Goal: Transaction & Acquisition: Subscribe to service/newsletter

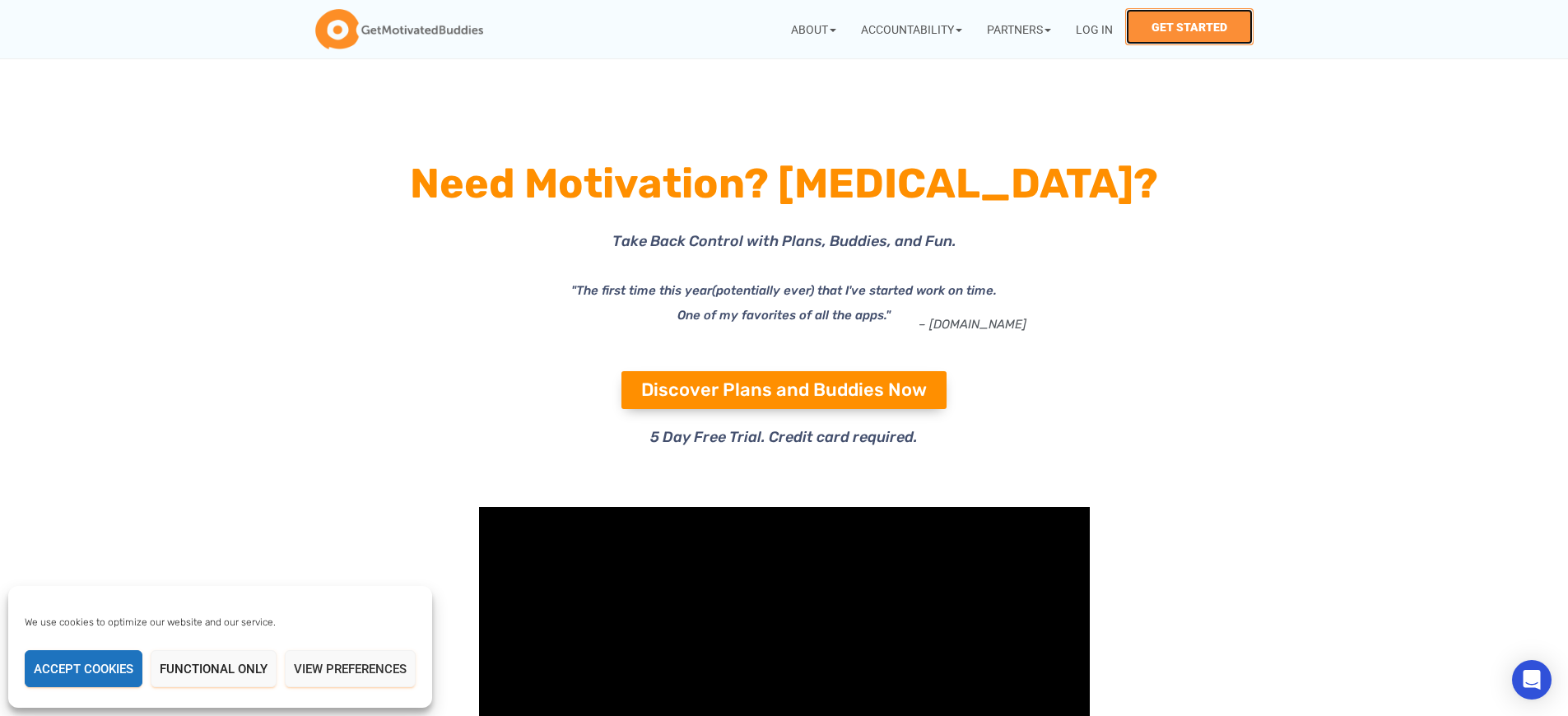
click at [1189, 27] on link "Get Started" at bounding box center [1189, 27] width 128 height 37
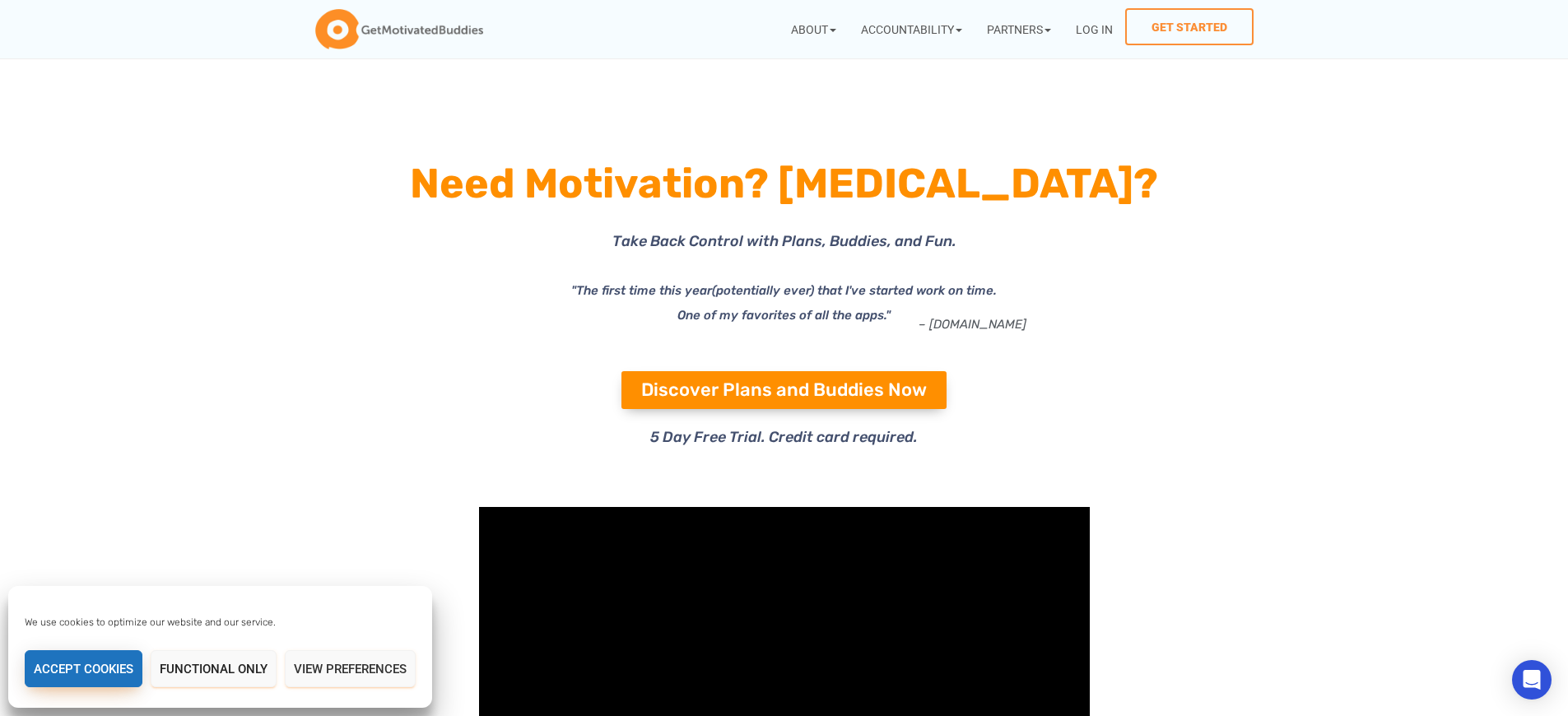
click at [83, 668] on button "Accept cookies" at bounding box center [83, 668] width 118 height 37
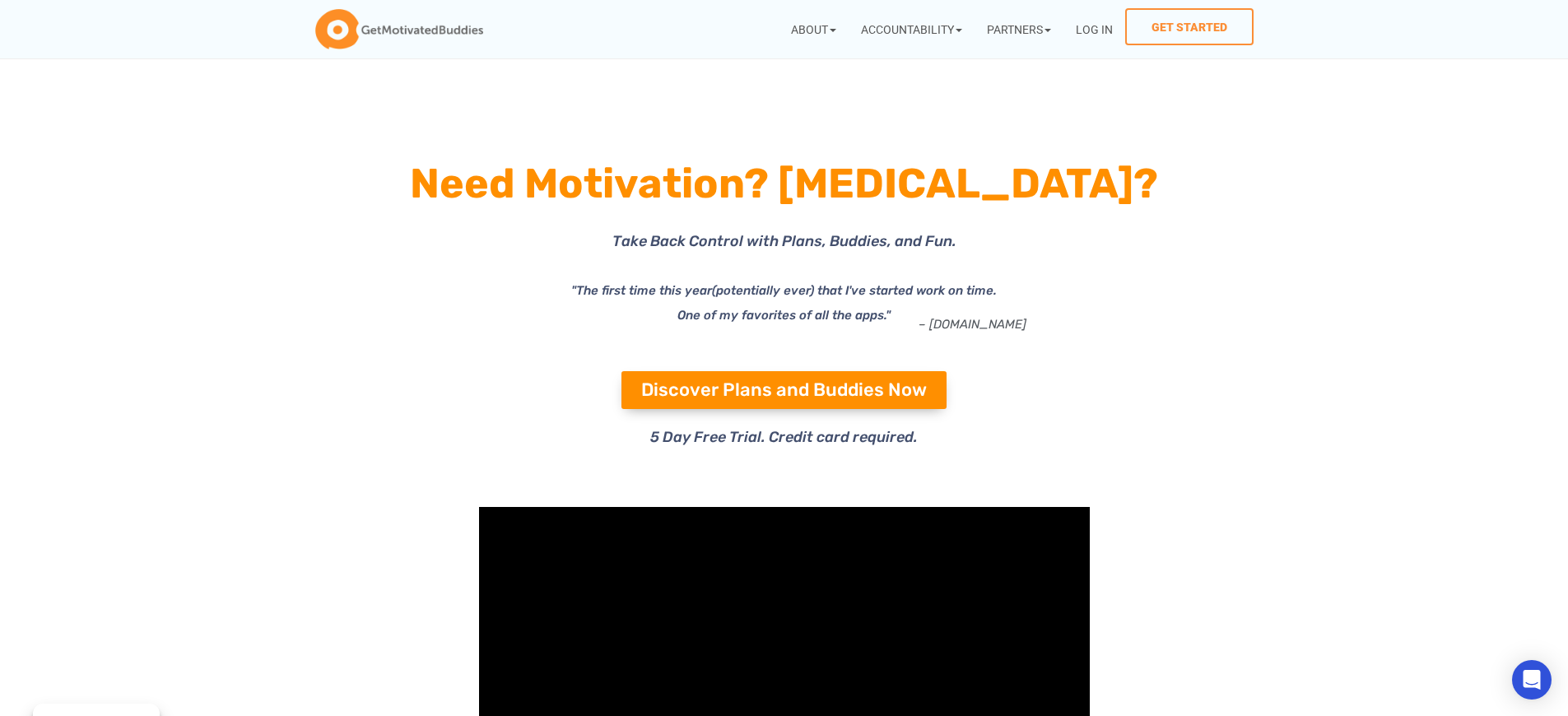
click at [854, 290] on icon "(potentially ever) that I've started work on time. One of my favorites of all t…" at bounding box center [837, 302] width 319 height 40
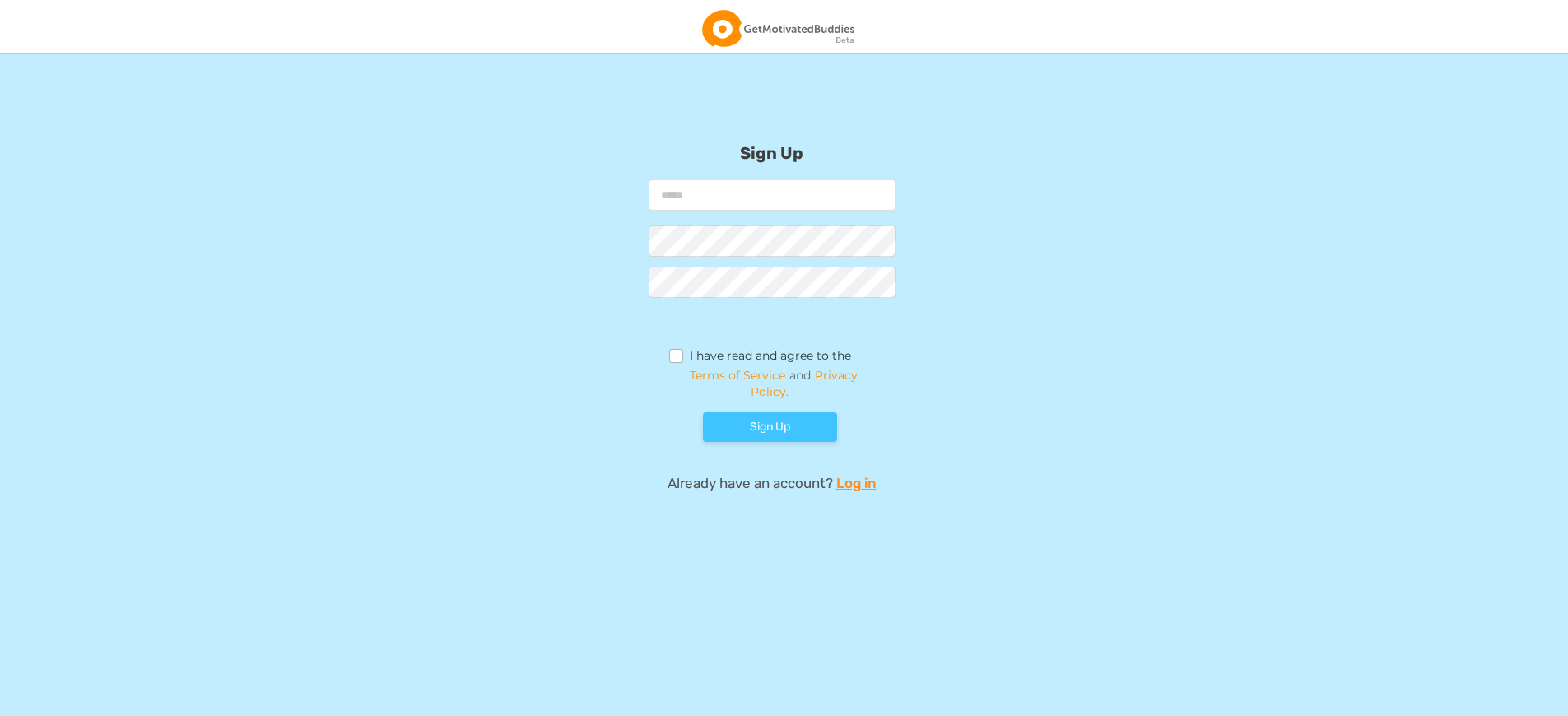
click at [760, 358] on label "I have read and agree to the" at bounding box center [760, 358] width 183 height 18
